Goal: Find contact information: Find contact information

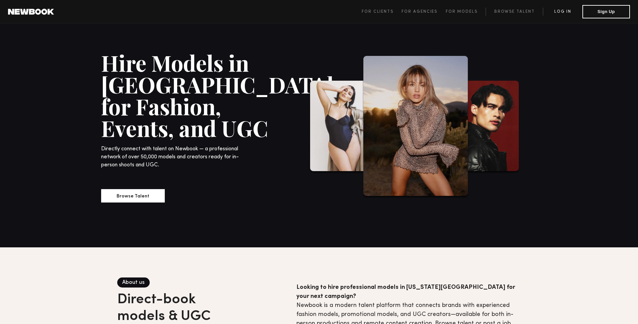
click at [556, 11] on link "Log in" at bounding box center [563, 12] width 40 height 8
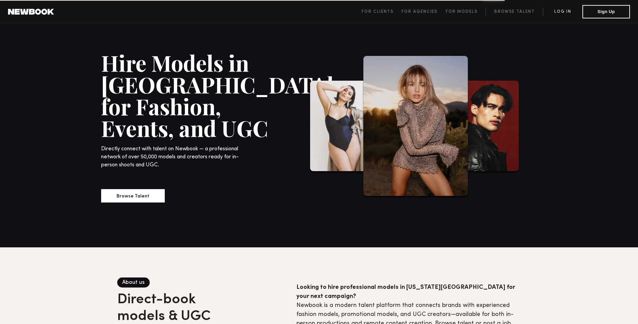
click at [564, 11] on link "Log in" at bounding box center [563, 12] width 40 height 8
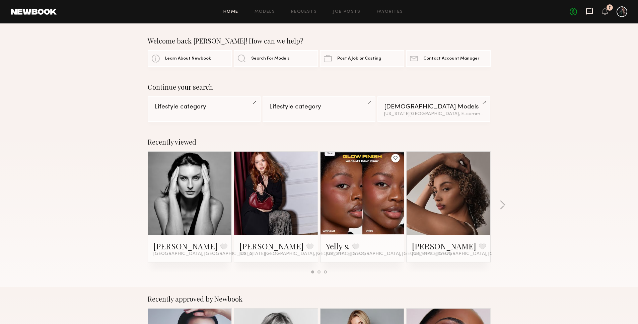
click at [592, 13] on icon at bounding box center [589, 11] width 7 height 6
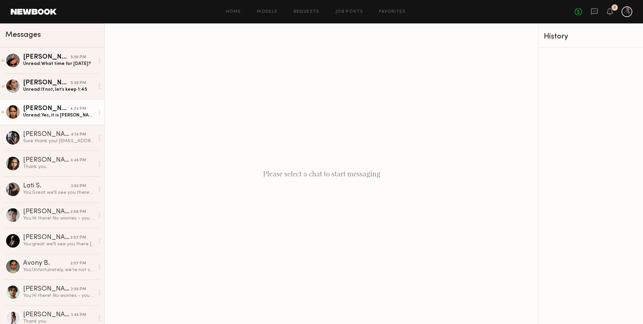
click at [44, 111] on div "[PERSON_NAME]" at bounding box center [46, 109] width 47 height 7
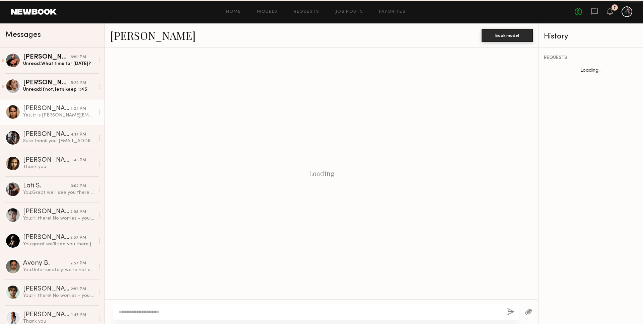
scroll to position [200, 0]
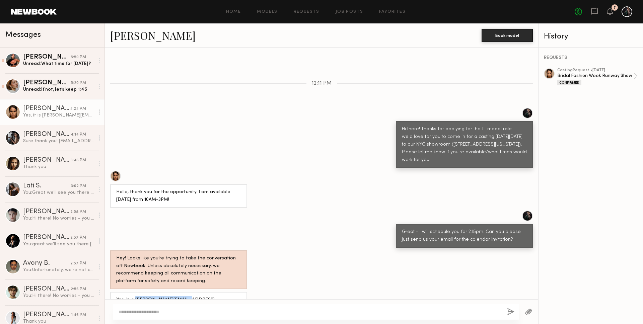
drag, startPoint x: 134, startPoint y: 288, endPoint x: 184, endPoint y: 287, distance: 49.6
click at [184, 297] on div "Yes, it is [PERSON_NAME][EMAIL_ADDRESS][DOMAIN_NAME], thank you." at bounding box center [178, 304] width 125 height 15
copy div "[EMAIL_ADDRESS][DOMAIN_NAME]"
click at [53, 81] on div "[PERSON_NAME]" at bounding box center [47, 83] width 48 height 7
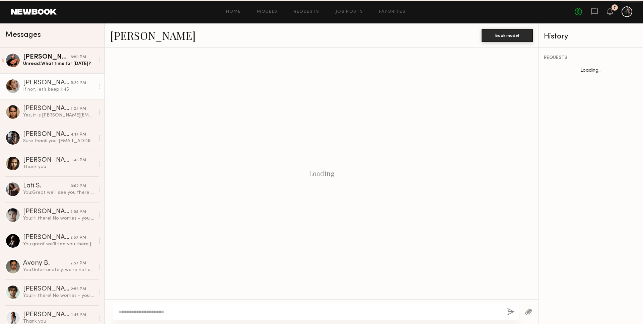
scroll to position [293, 0]
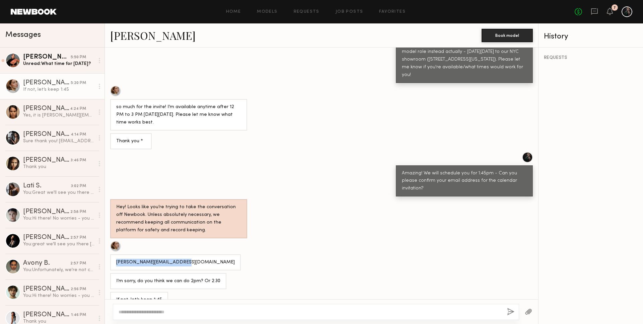
drag, startPoint x: 114, startPoint y: 249, endPoint x: 188, endPoint y: 252, distance: 73.4
click at [188, 252] on div "[PERSON_NAME][EMAIL_ADDRESS][DOMAIN_NAME]" at bounding box center [322, 255] width 434 height 29
copy div "[PERSON_NAME][EMAIL_ADDRESS][DOMAIN_NAME]"
